Goal: Task Accomplishment & Management: Manage account settings

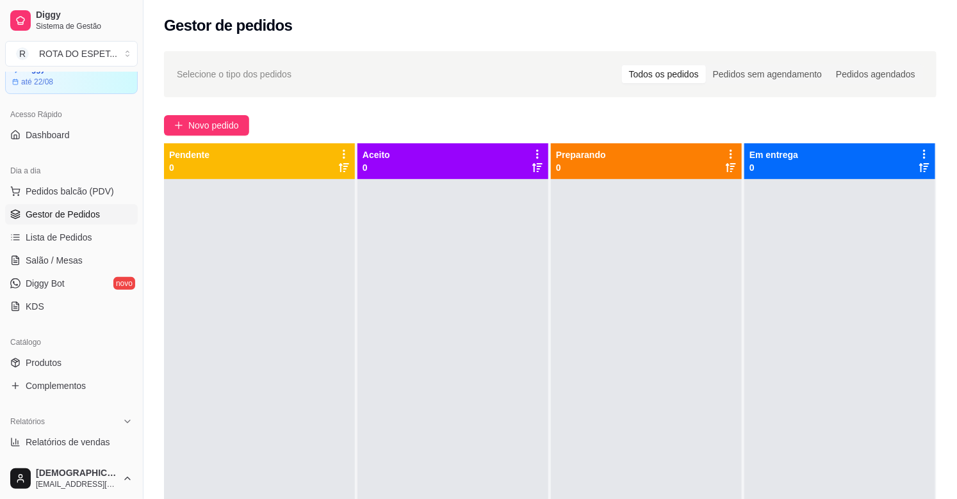
scroll to position [213, 0]
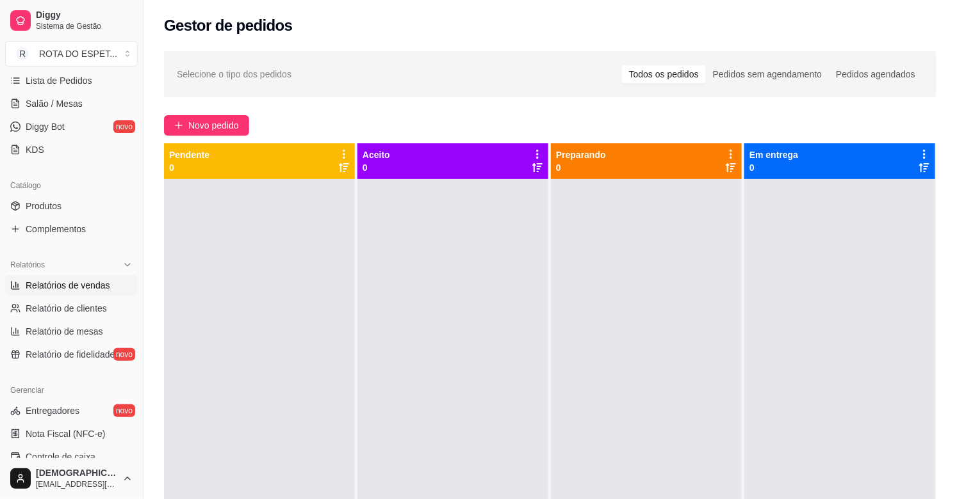
click at [61, 286] on span "Relatórios de vendas" at bounding box center [68, 285] width 85 height 13
select select "ALL"
select select "0"
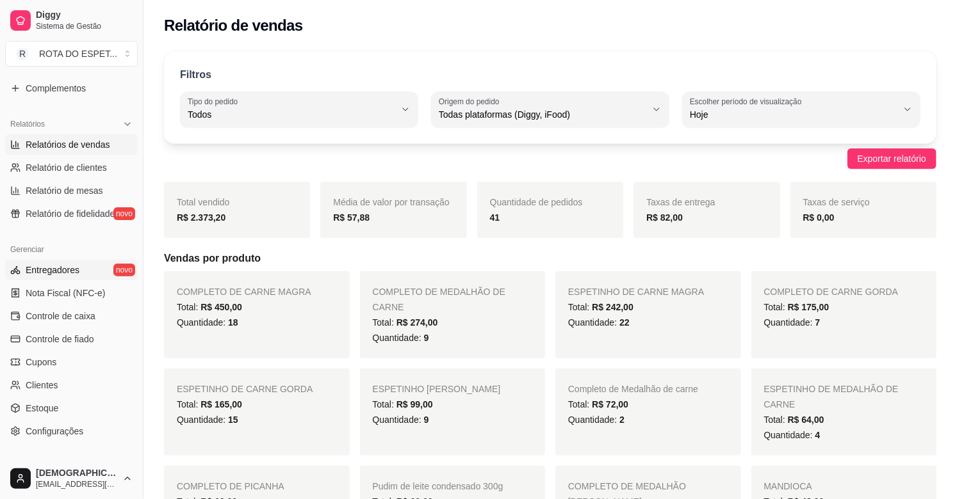
scroll to position [355, 0]
click at [48, 315] on span "Controle de caixa" at bounding box center [61, 315] width 70 height 13
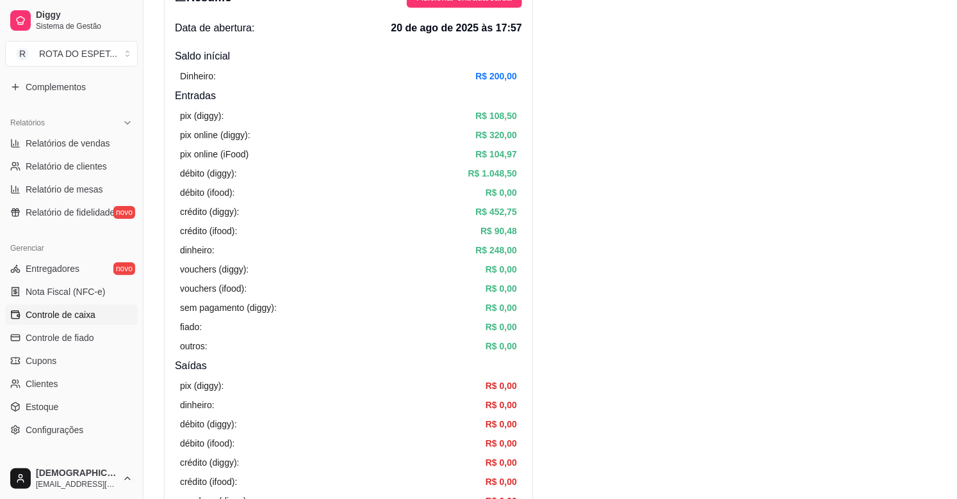
scroll to position [71, 0]
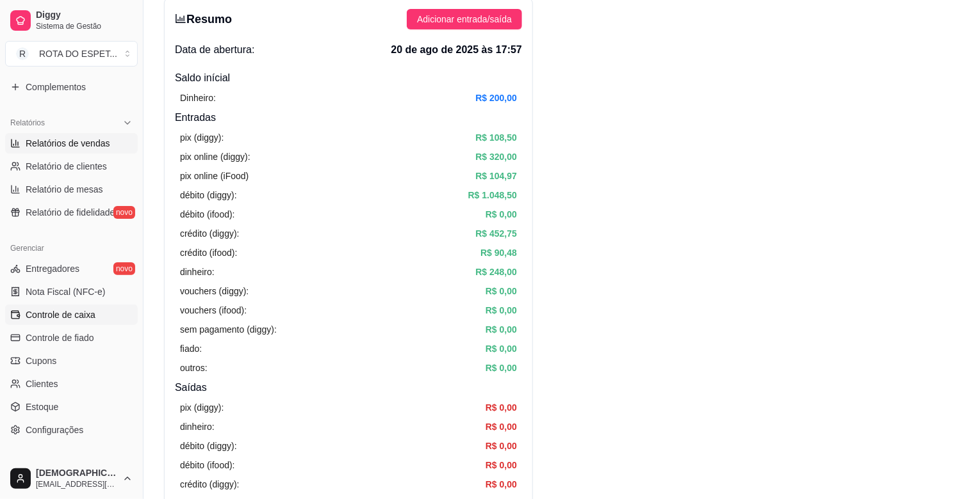
click at [64, 143] on span "Relatórios de vendas" at bounding box center [68, 143] width 85 height 13
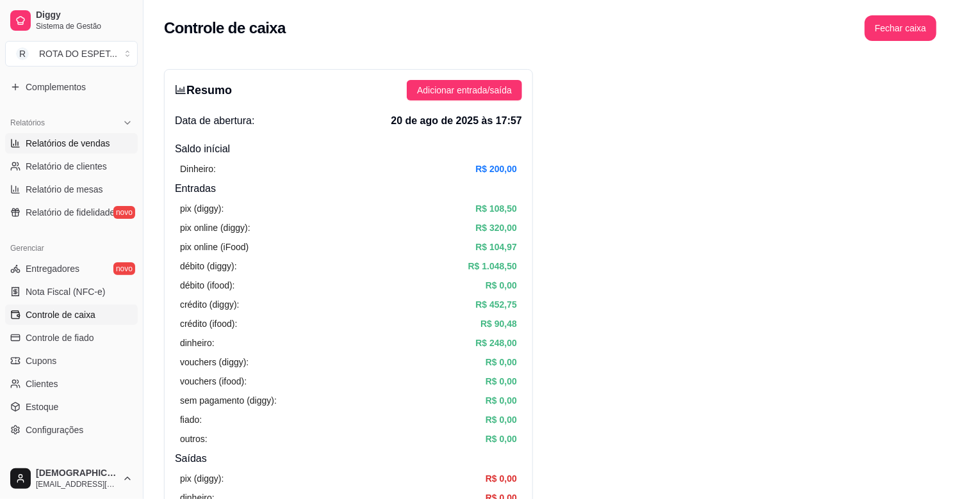
select select "ALL"
select select "0"
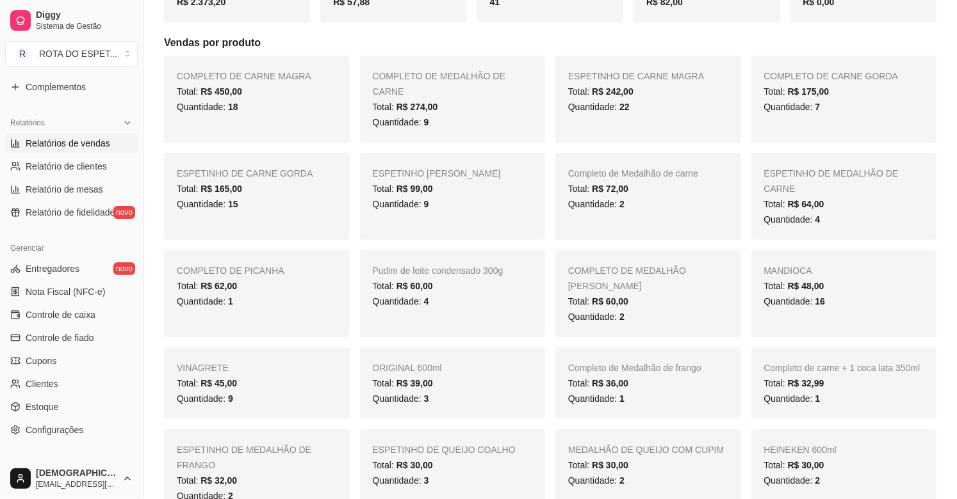
scroll to position [213, 0]
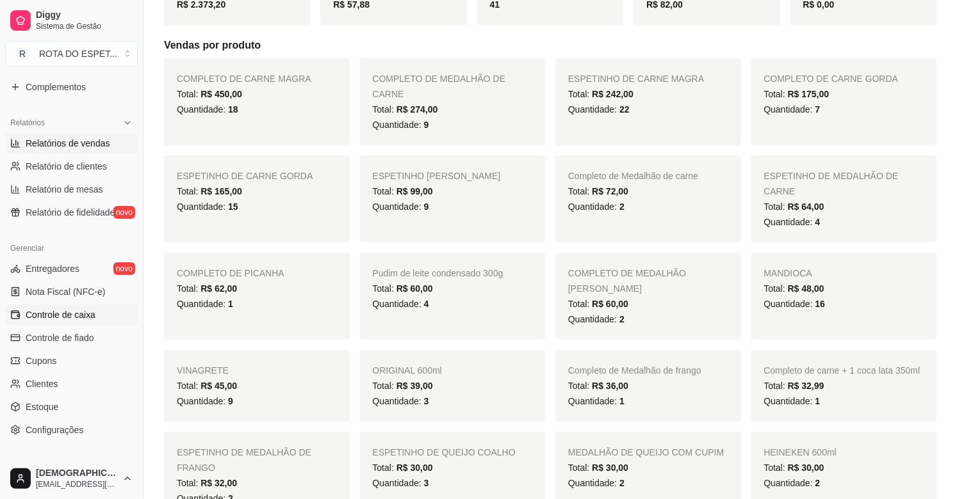
click at [61, 320] on span "Controle de caixa" at bounding box center [61, 315] width 70 height 13
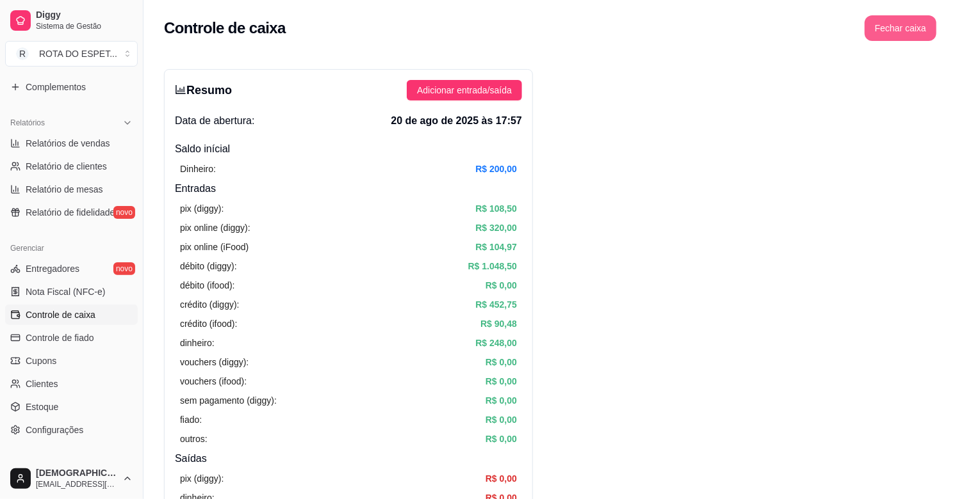
click at [898, 34] on button "Fechar caixa" at bounding box center [900, 28] width 72 height 26
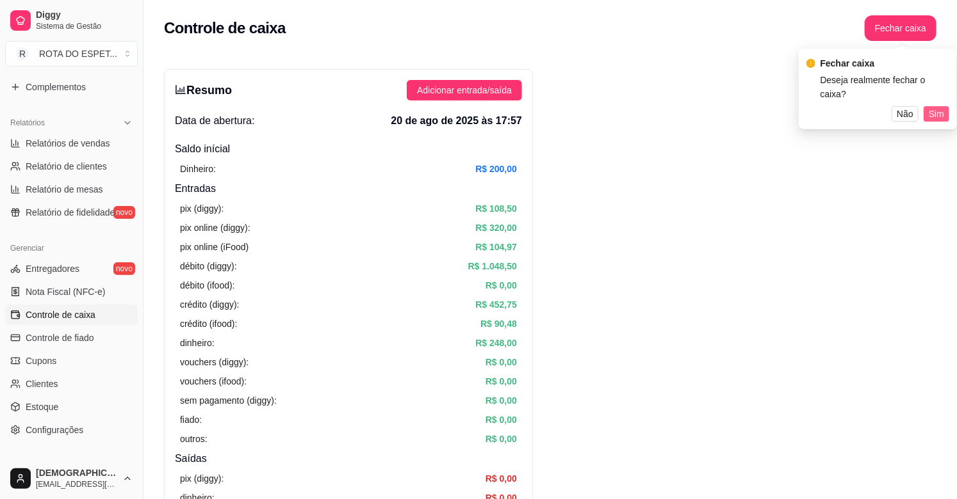
click at [934, 107] on span "Sim" at bounding box center [936, 114] width 15 height 14
